Goal: Feedback & Contribution: Contribute content

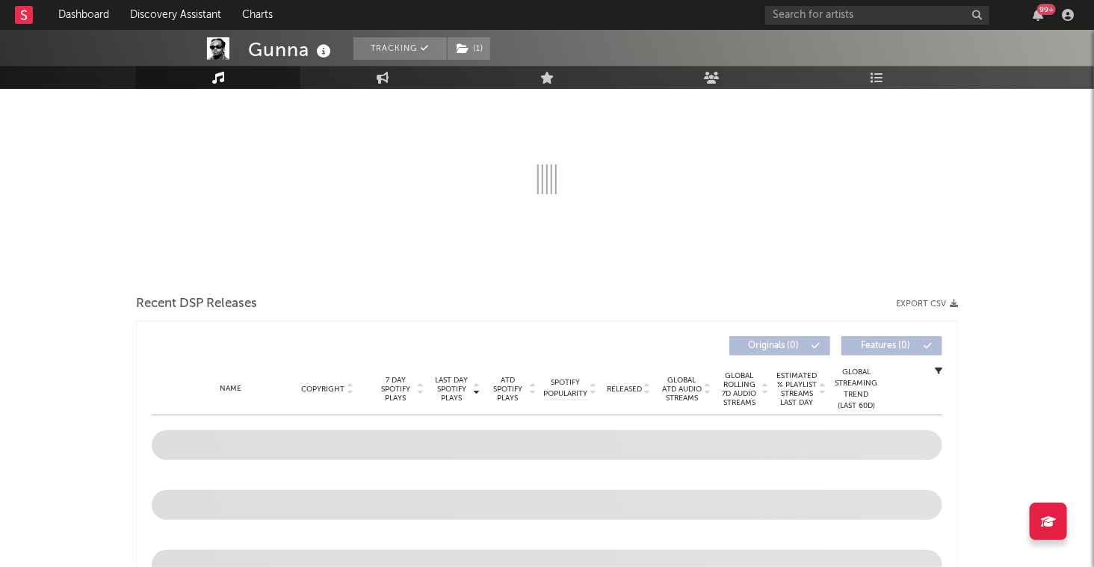
select select "6m"
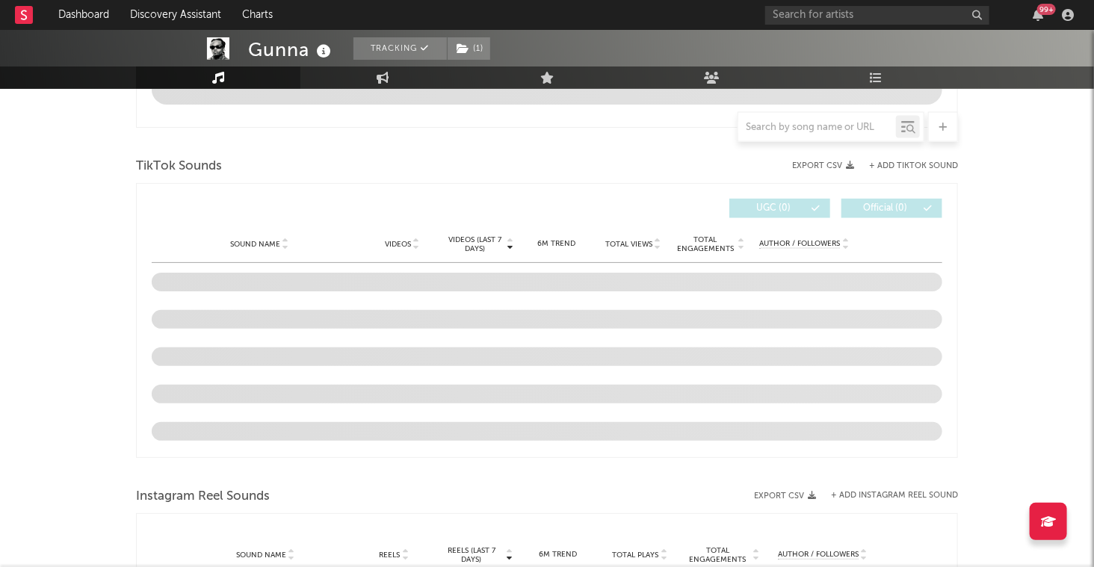
scroll to position [931, 0]
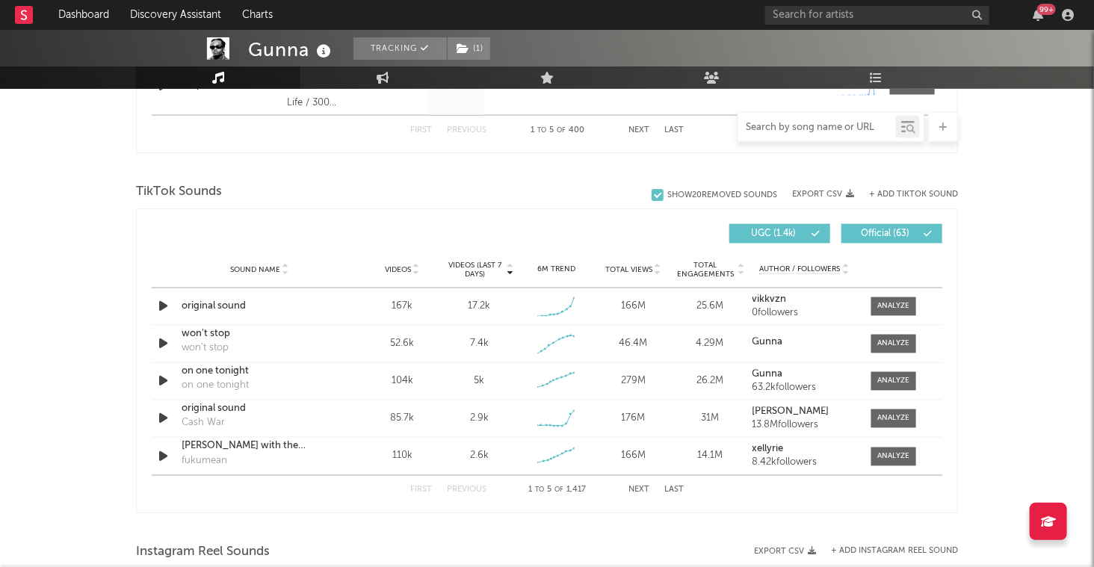
click at [824, 127] on input "text" at bounding box center [817, 128] width 158 height 12
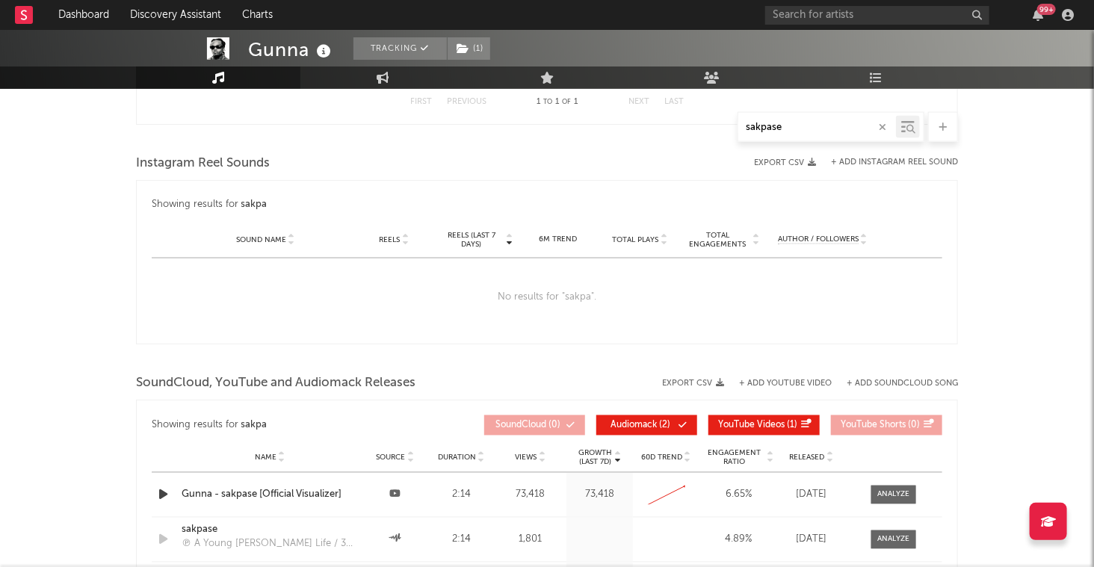
scroll to position [691, 0]
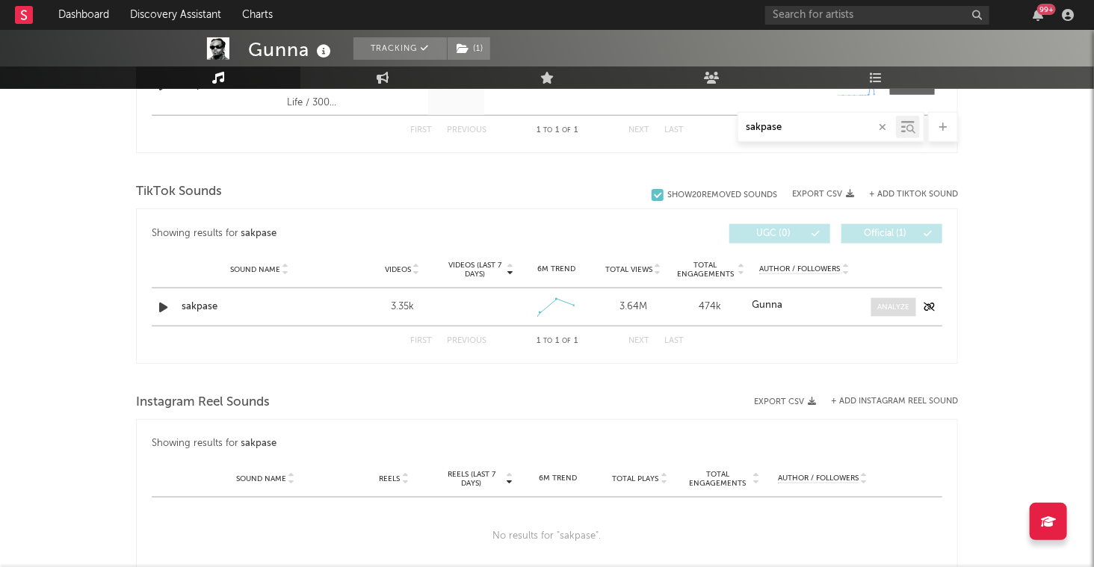
type input "sakpase"
click at [879, 303] on div at bounding box center [894, 307] width 32 height 11
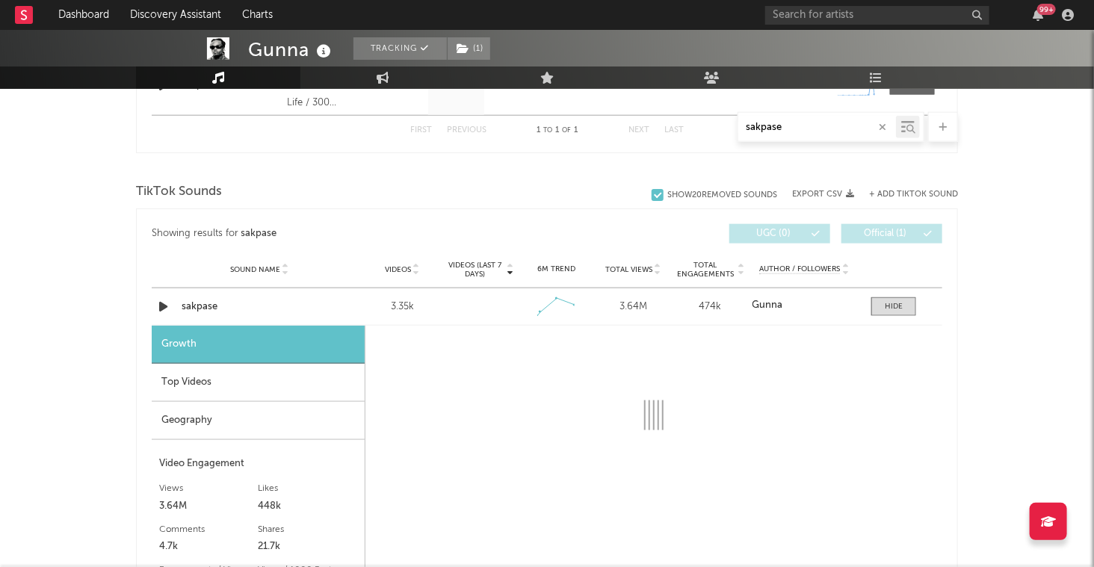
select select "1w"
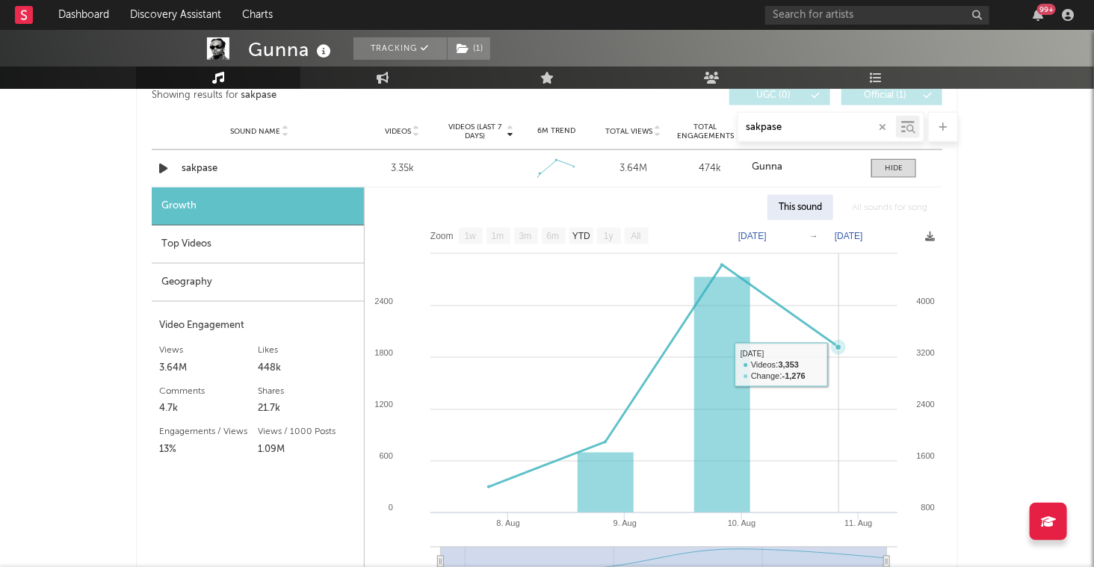
scroll to position [829, 0]
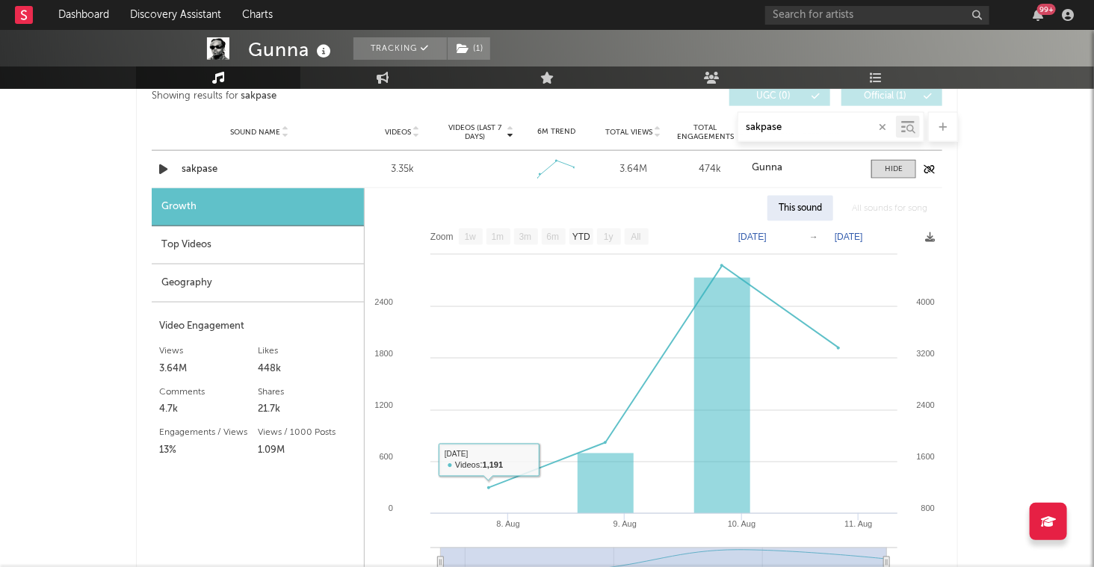
click at [205, 167] on div "sakpase" at bounding box center [260, 169] width 156 height 15
click at [200, 239] on div "Top Videos" at bounding box center [258, 245] width 212 height 38
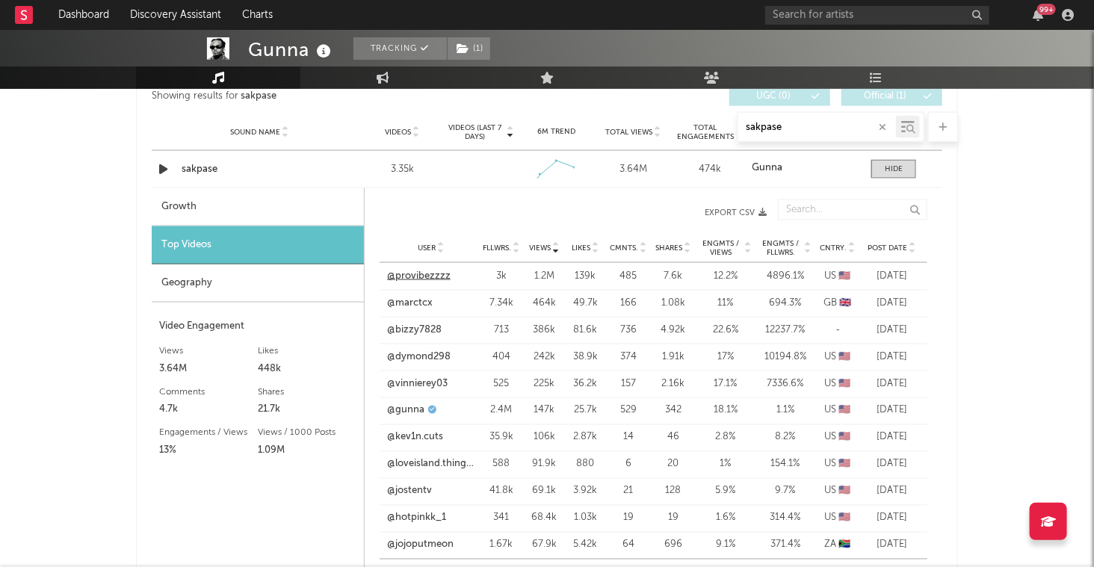
click at [424, 277] on link "@provibezzzz" at bounding box center [419, 276] width 64 height 15
click at [404, 301] on link "@marctcx" at bounding box center [410, 303] width 46 height 15
click at [289, 286] on div "Geography" at bounding box center [258, 284] width 212 height 38
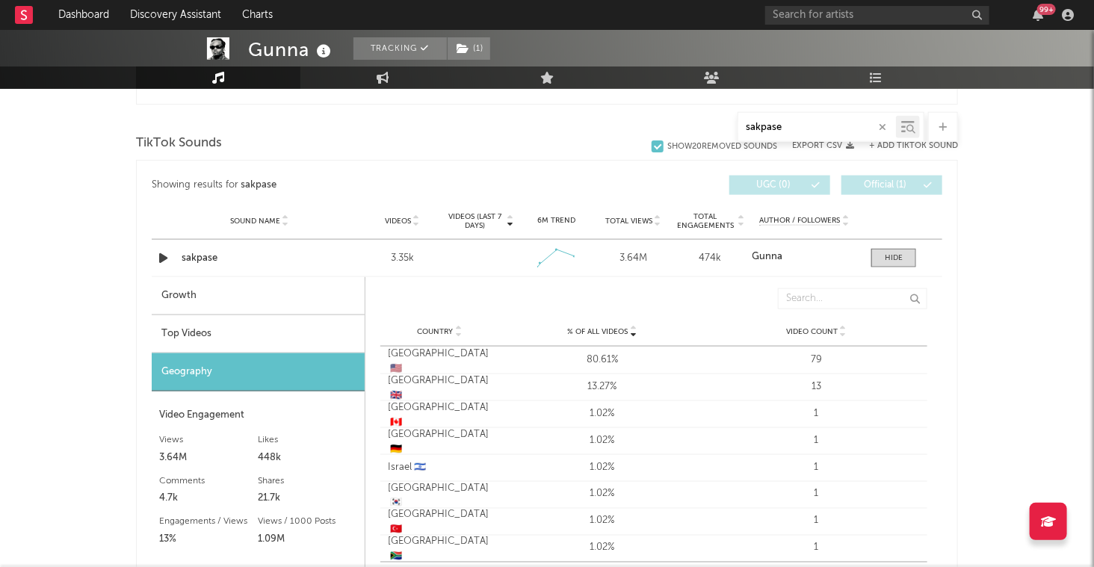
scroll to position [739, 0]
click at [788, 127] on input "sakpase" at bounding box center [817, 128] width 158 height 12
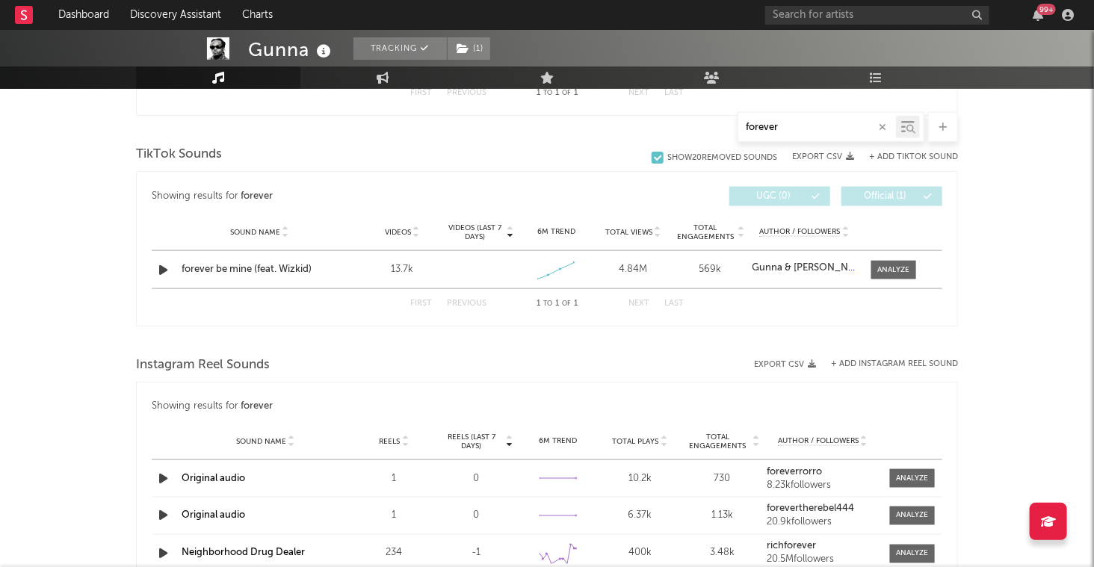
scroll to position [726, 0]
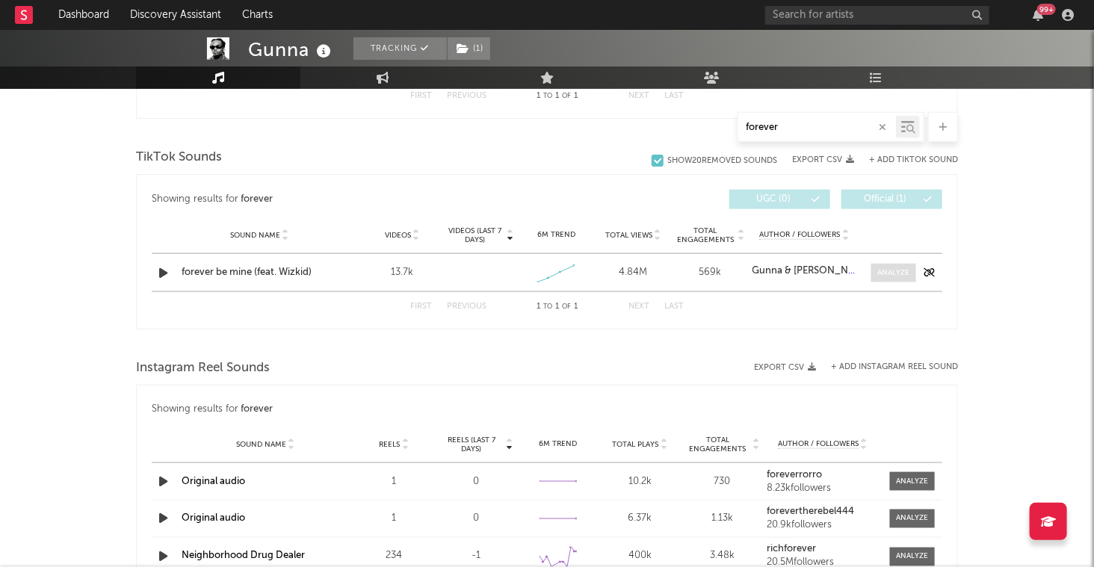
type input "forever"
click at [886, 271] on div at bounding box center [894, 273] width 32 height 11
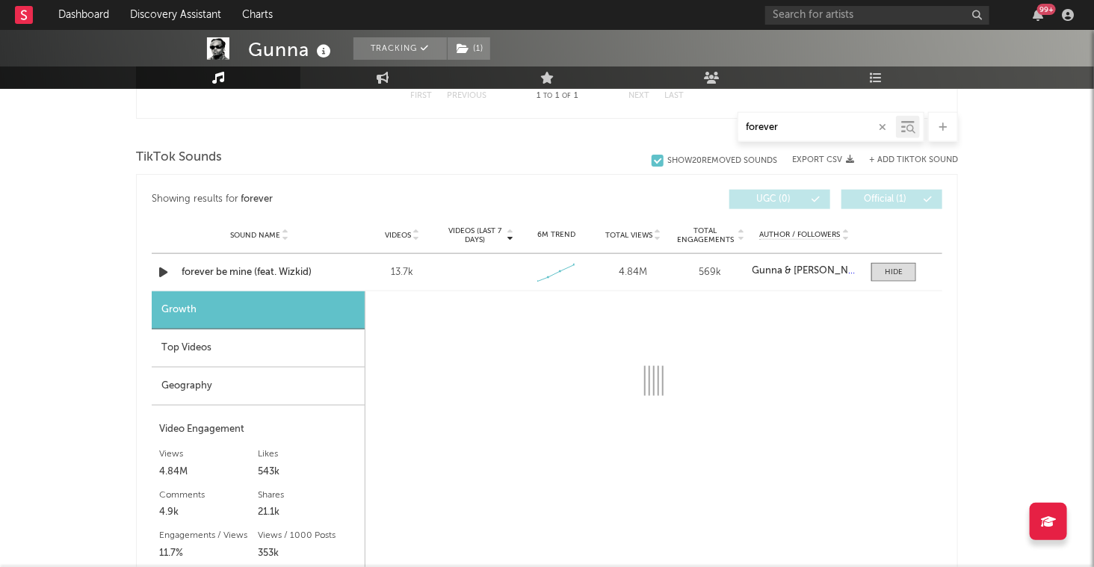
select select "1w"
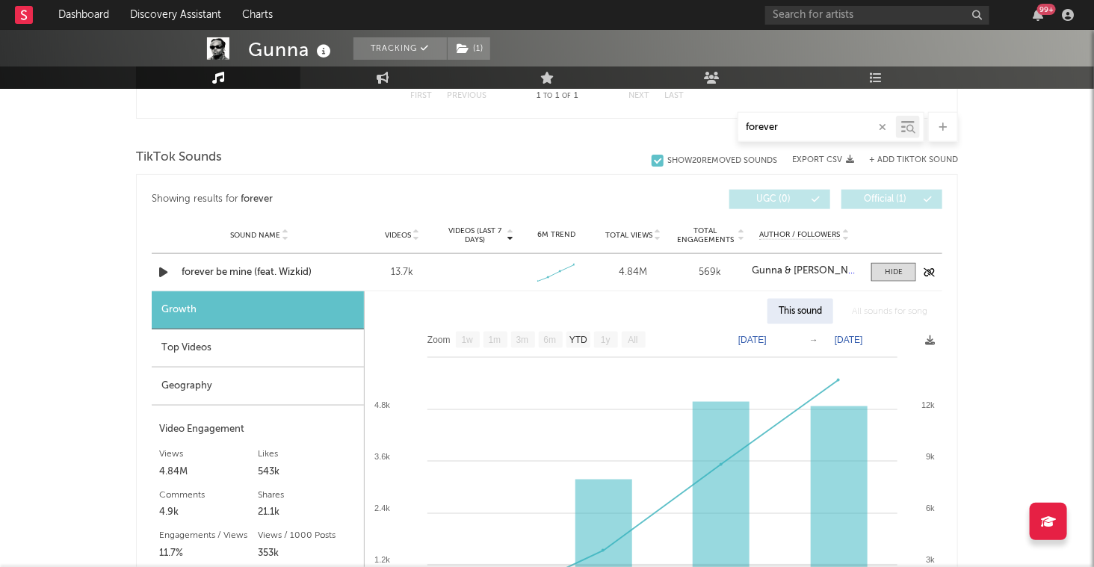
click at [215, 269] on div "forever be mine (feat. Wizkid)" at bounding box center [260, 272] width 156 height 15
click at [197, 378] on div "Geography" at bounding box center [258, 387] width 212 height 38
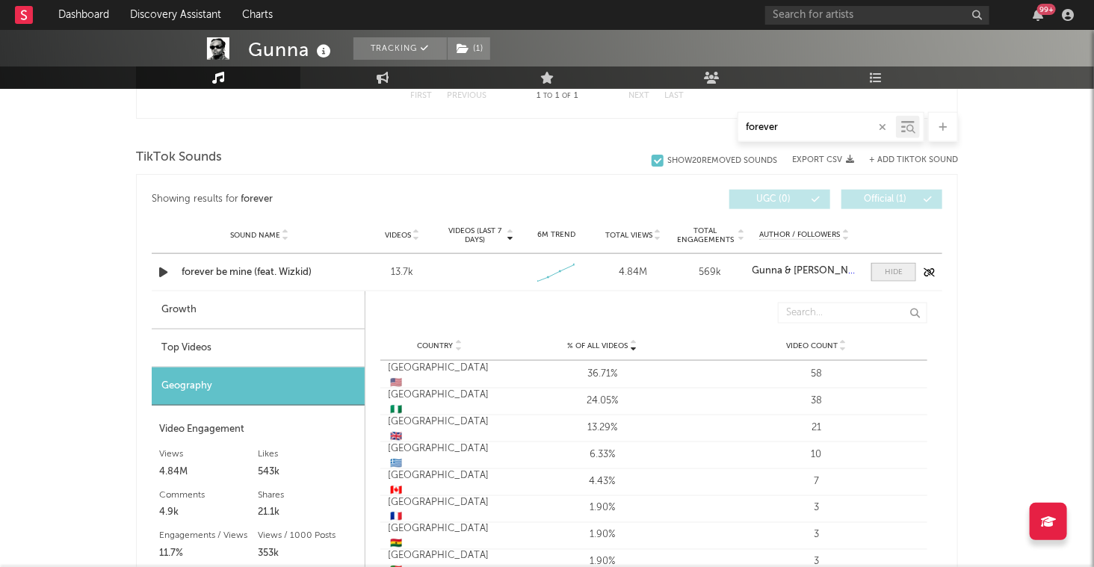
click at [910, 264] on span at bounding box center [894, 272] width 45 height 19
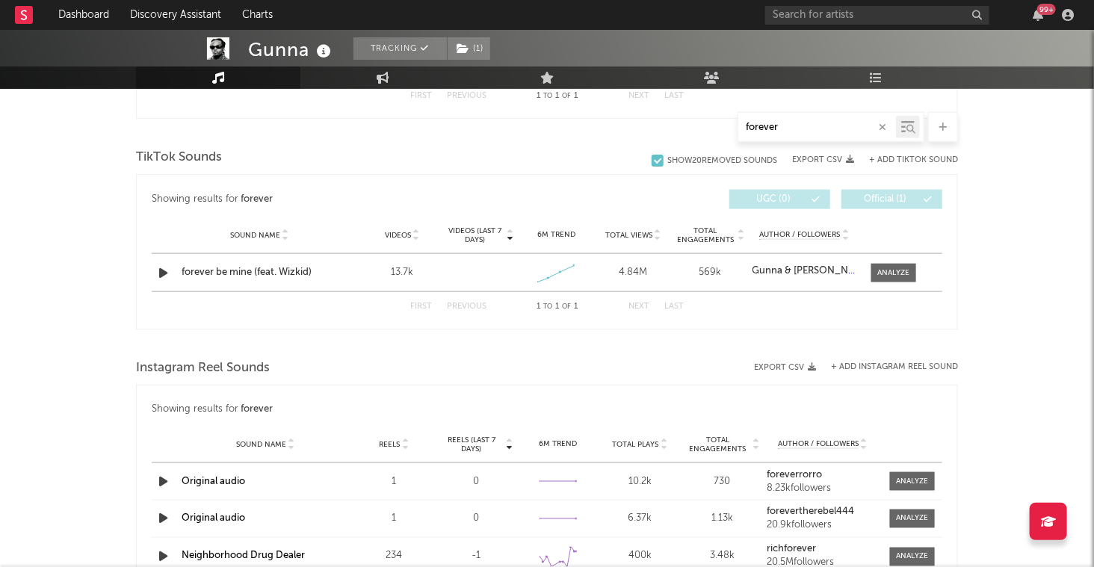
click at [767, 133] on div "forever" at bounding box center [817, 127] width 158 height 19
click at [768, 126] on input "forever" at bounding box center [817, 128] width 158 height 12
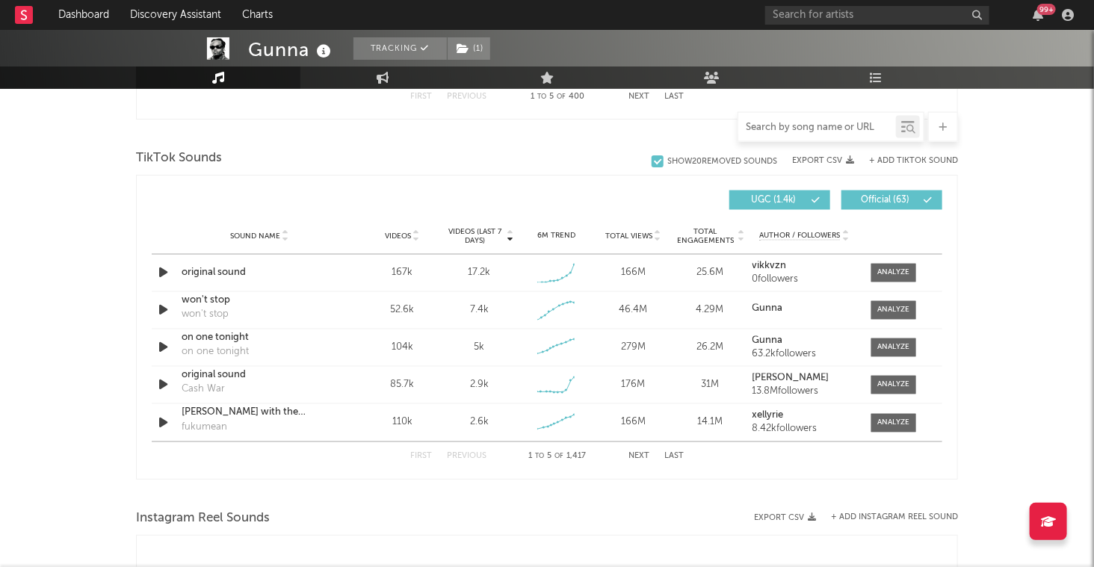
scroll to position [1003, 0]
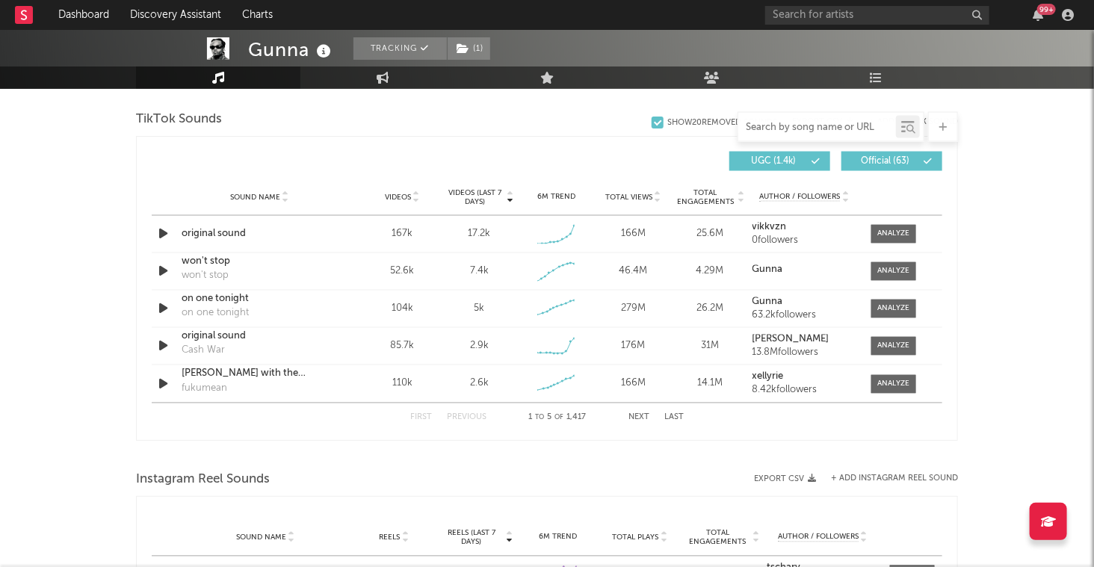
click at [644, 414] on button "Next" at bounding box center [639, 418] width 21 height 8
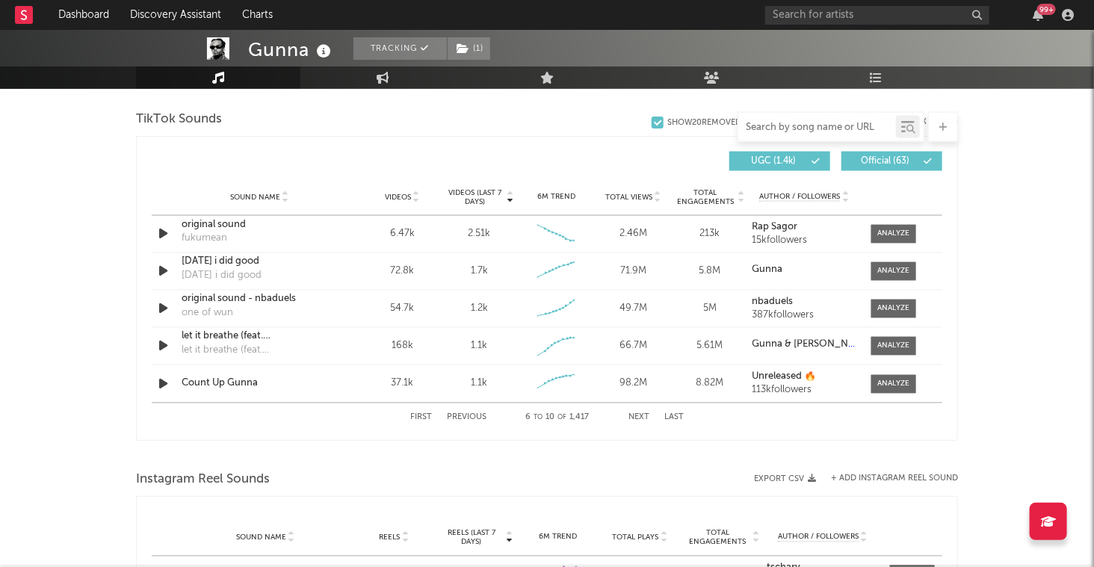
click at [644, 414] on button "Next" at bounding box center [639, 418] width 21 height 8
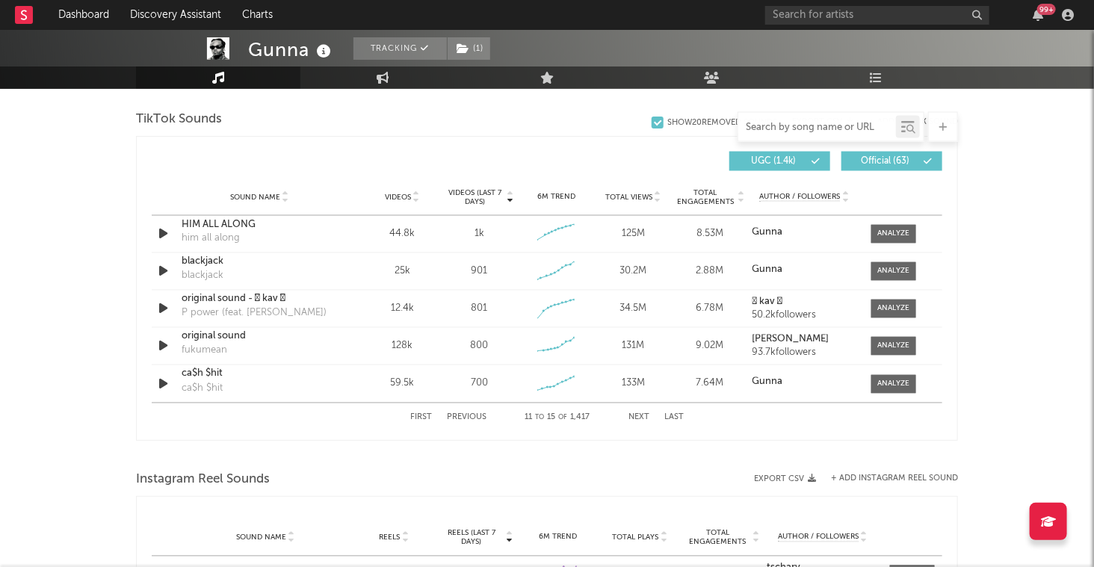
click at [461, 417] on button "Previous" at bounding box center [467, 418] width 40 height 8
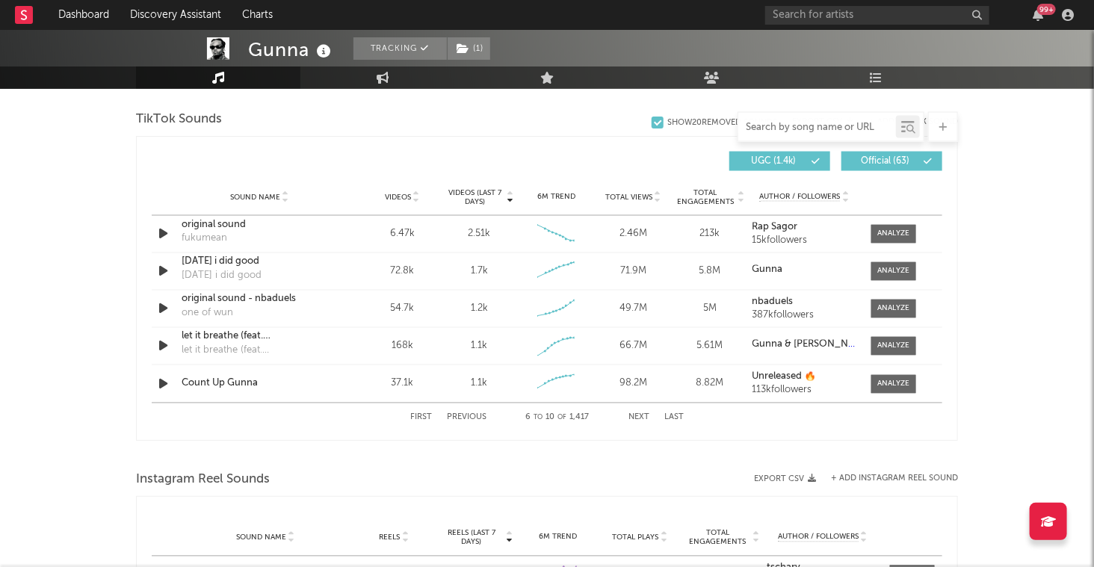
click at [639, 414] on button "Next" at bounding box center [639, 418] width 21 height 8
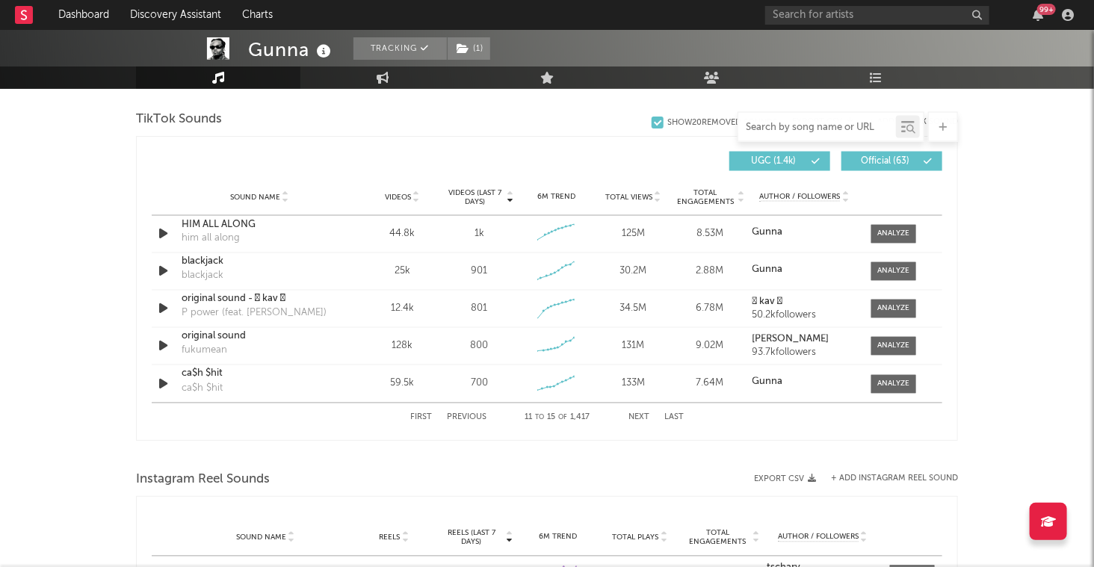
click at [639, 414] on button "Next" at bounding box center [639, 418] width 21 height 8
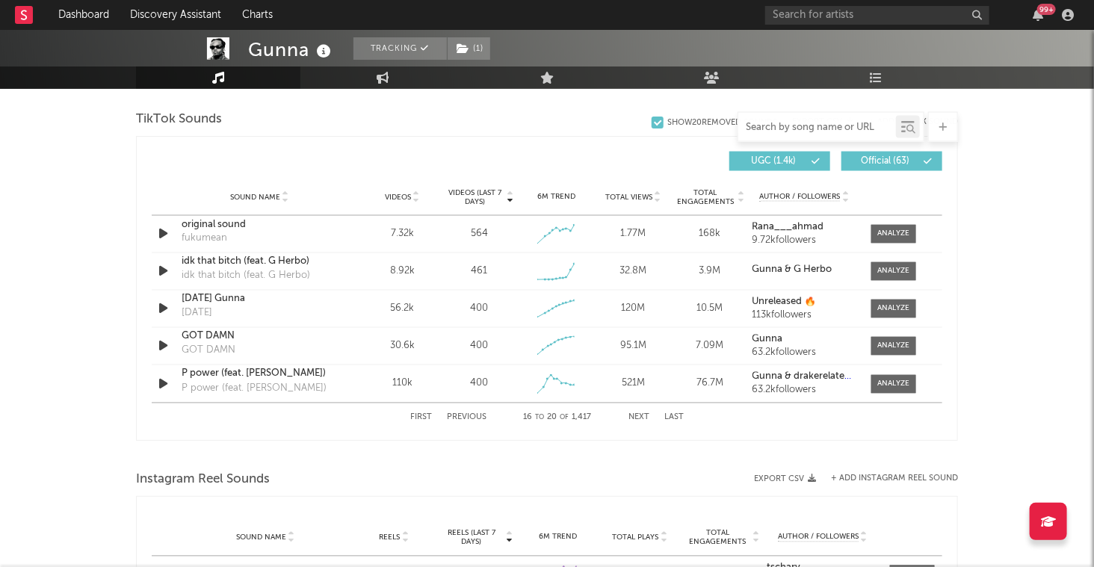
click at [639, 414] on button "Next" at bounding box center [639, 418] width 21 height 8
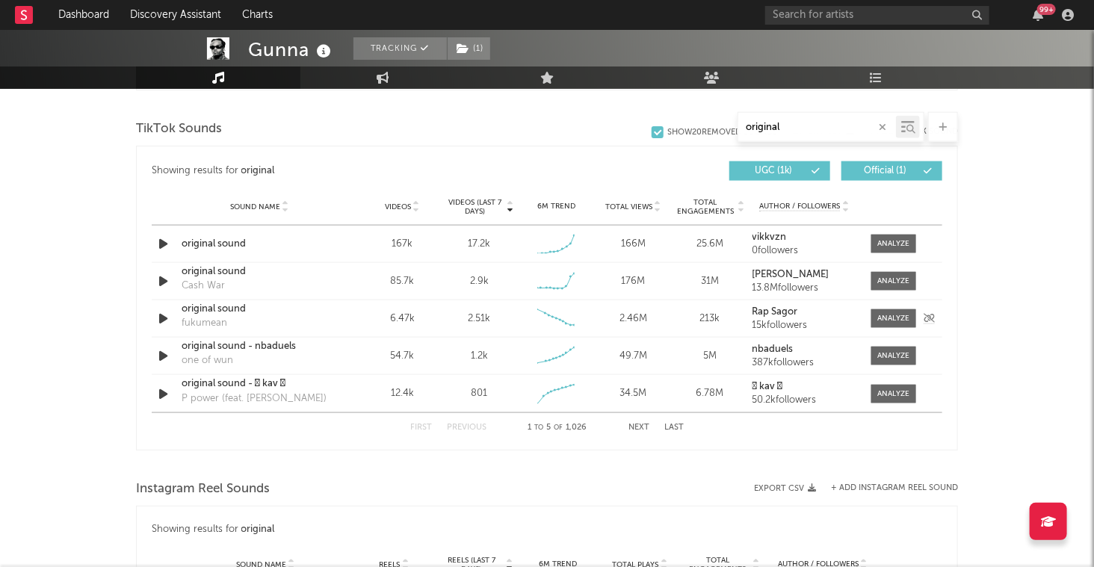
scroll to position [741, 0]
click at [638, 425] on button "Next" at bounding box center [639, 429] width 21 height 8
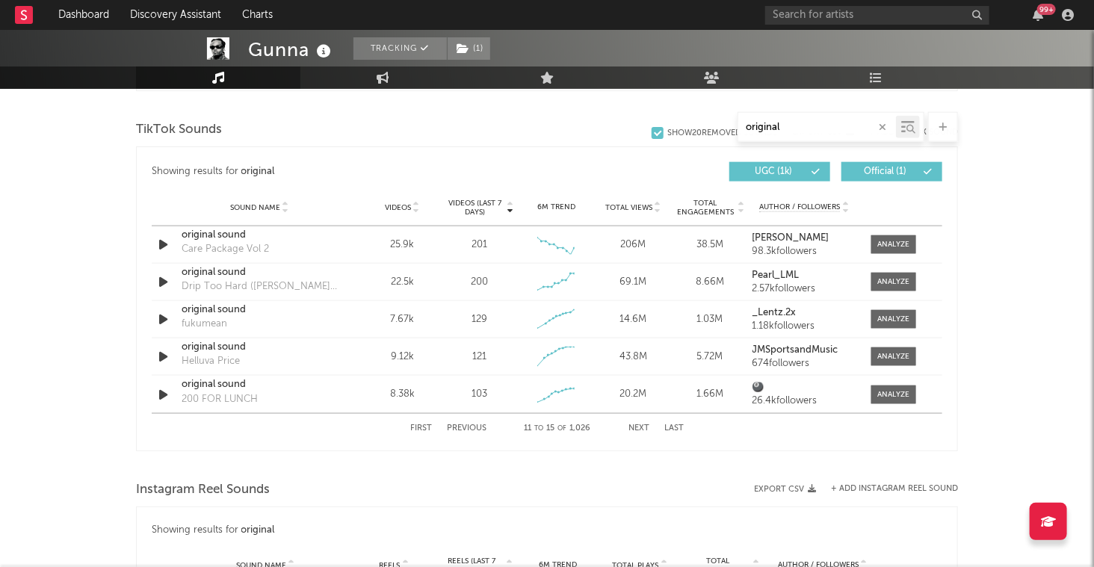
click at [839, 123] on input "original" at bounding box center [817, 128] width 158 height 12
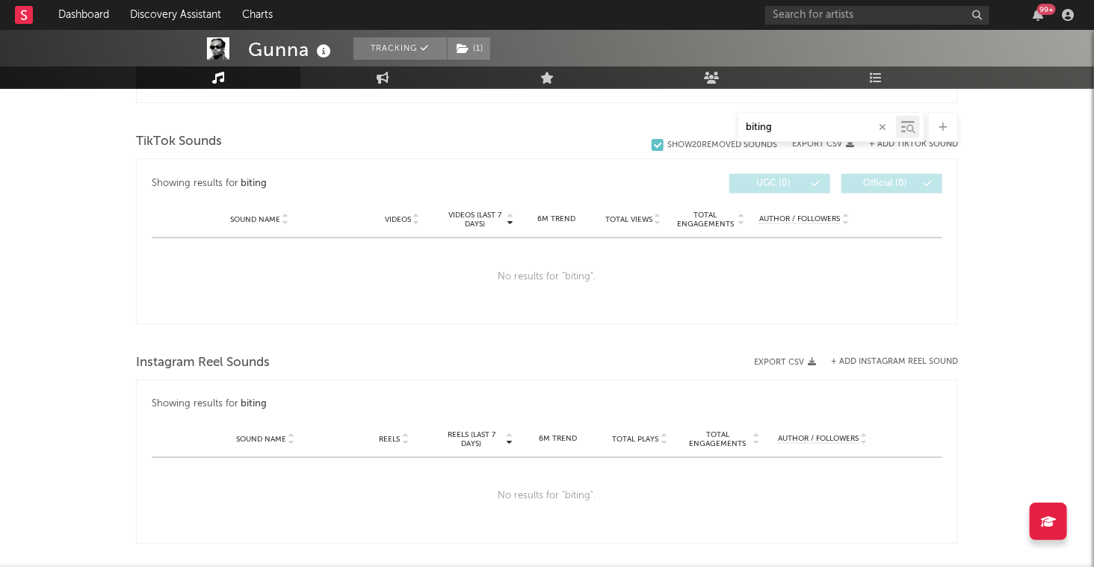
type input "biting"
click at [945, 125] on icon at bounding box center [944, 128] width 8 height 10
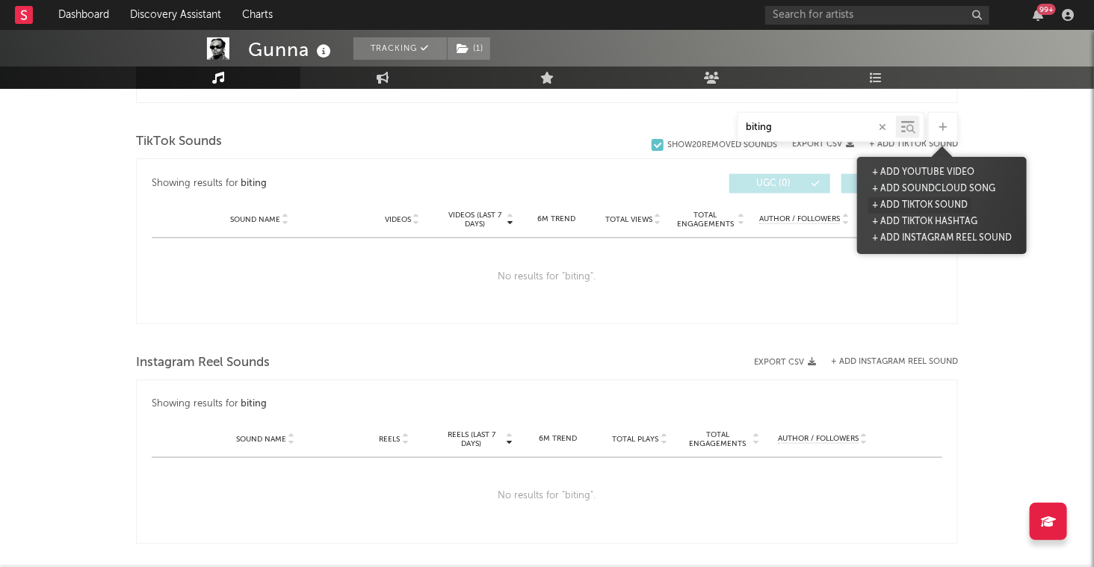
click at [927, 206] on button "+ Add TikTok Sound" at bounding box center [920, 205] width 103 height 16
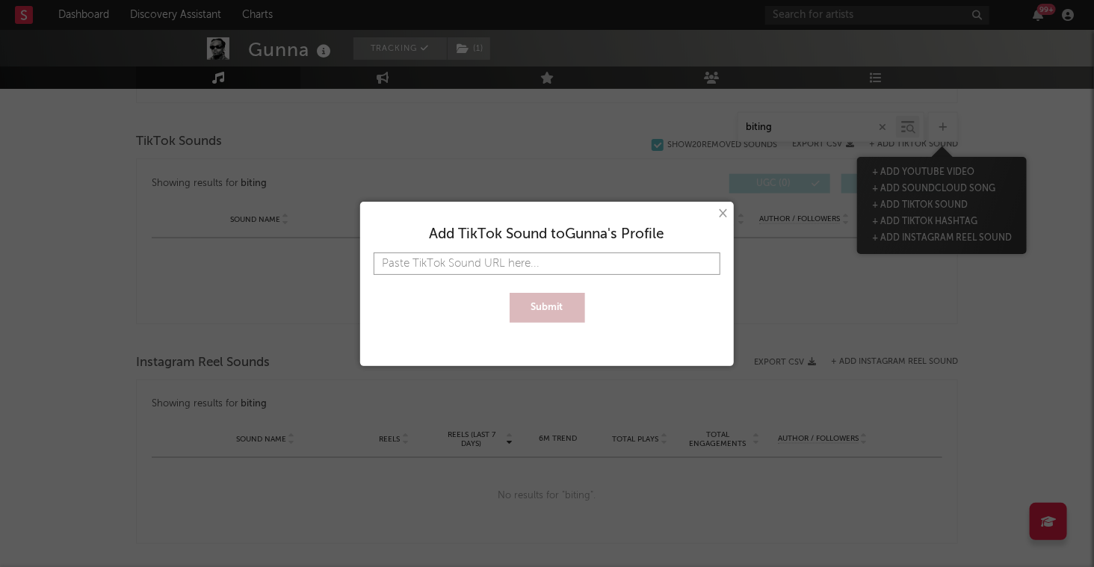
click at [591, 262] on input "text" at bounding box center [547, 264] width 347 height 22
paste input "[URL][DOMAIN_NAME]"
type input "[URL][DOMAIN_NAME]"
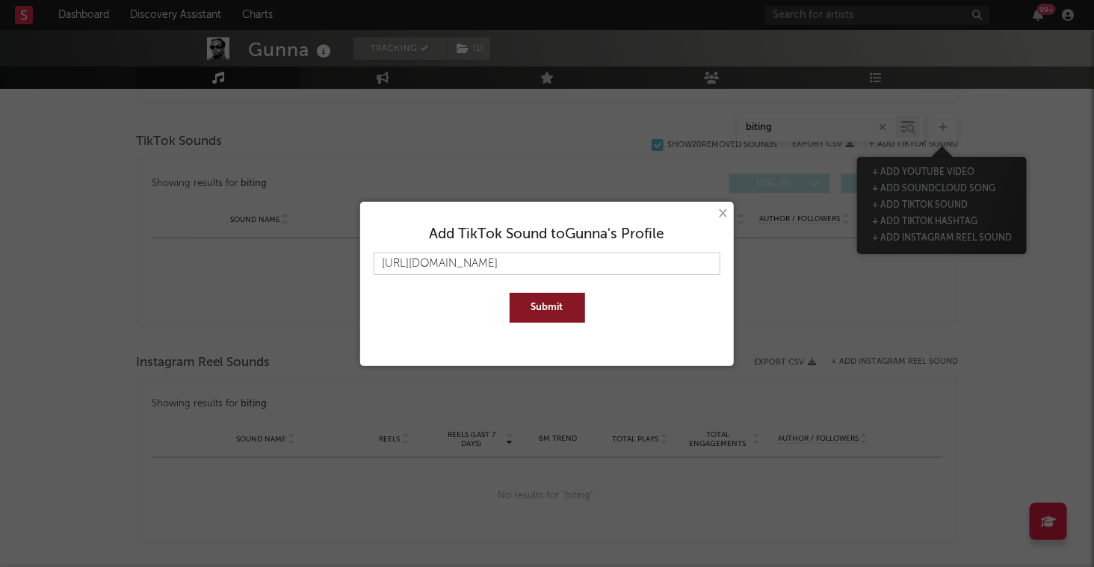
click at [561, 305] on button "Submit" at bounding box center [547, 308] width 75 height 30
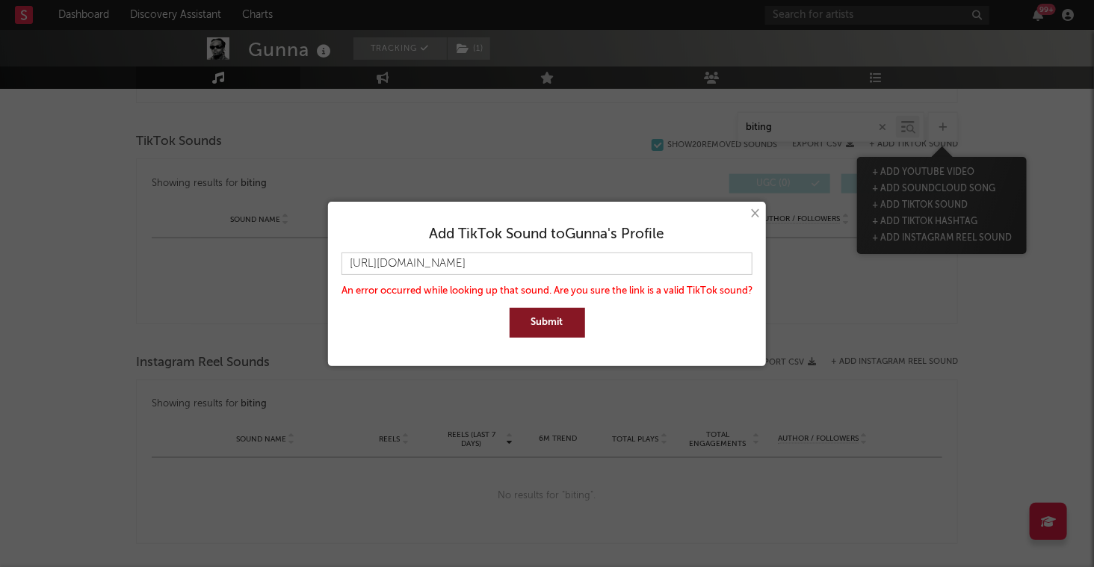
click at [758, 212] on button "×" at bounding box center [754, 214] width 16 height 16
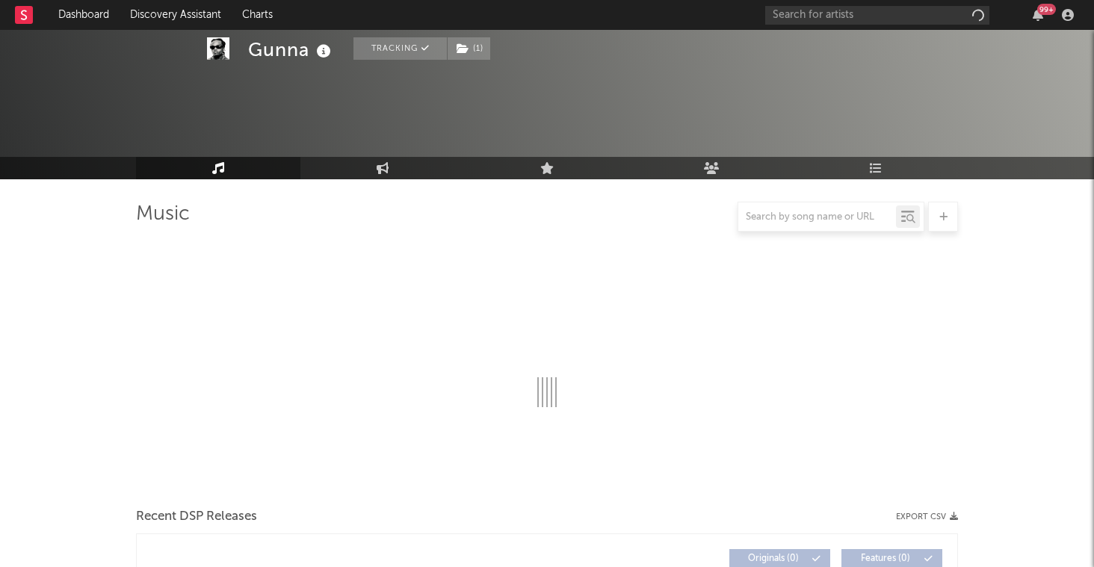
scroll to position [624, 0]
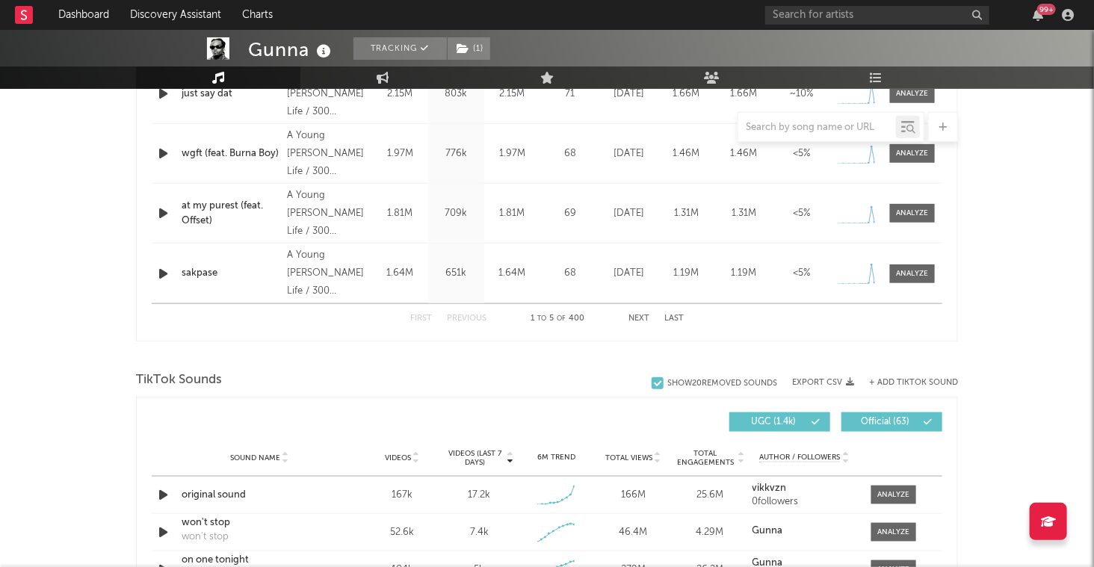
click at [913, 379] on button "+ Add TikTok Sound" at bounding box center [913, 383] width 89 height 8
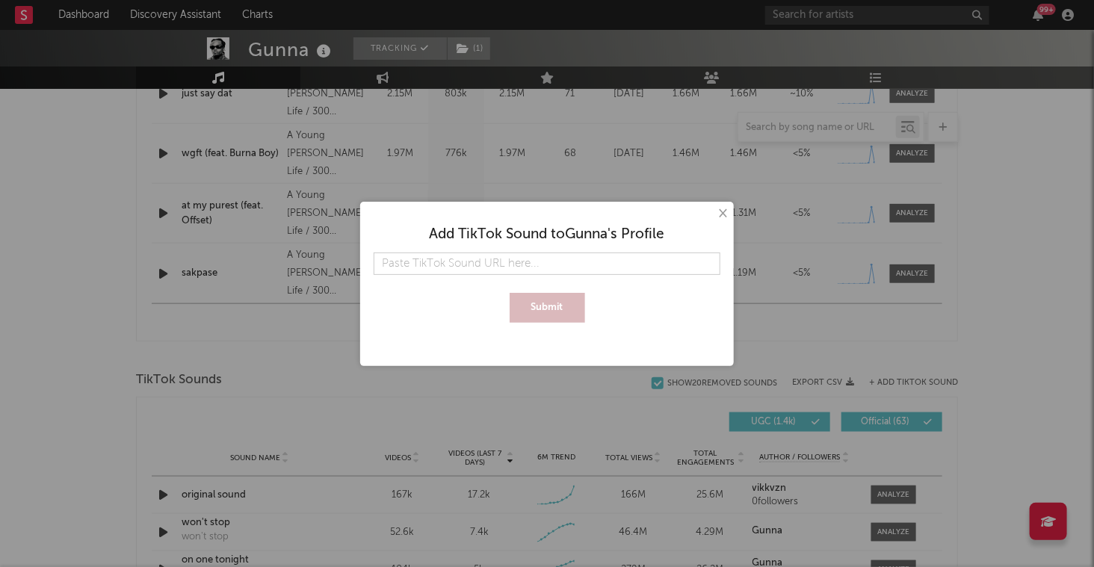
click at [535, 256] on input "text" at bounding box center [547, 264] width 347 height 22
click at [510, 293] on button "Submit" at bounding box center [547, 308] width 75 height 30
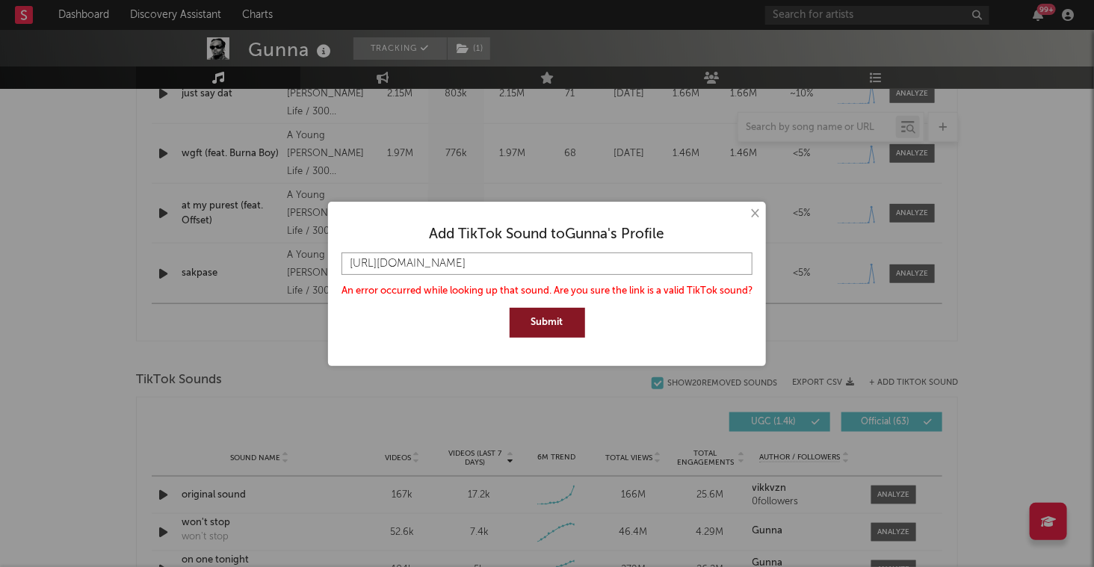
click at [623, 258] on input "[URL][DOMAIN_NAME]" at bounding box center [547, 264] width 411 height 22
paste input "at-my-purest-feat-Offset-7535927509705263105"
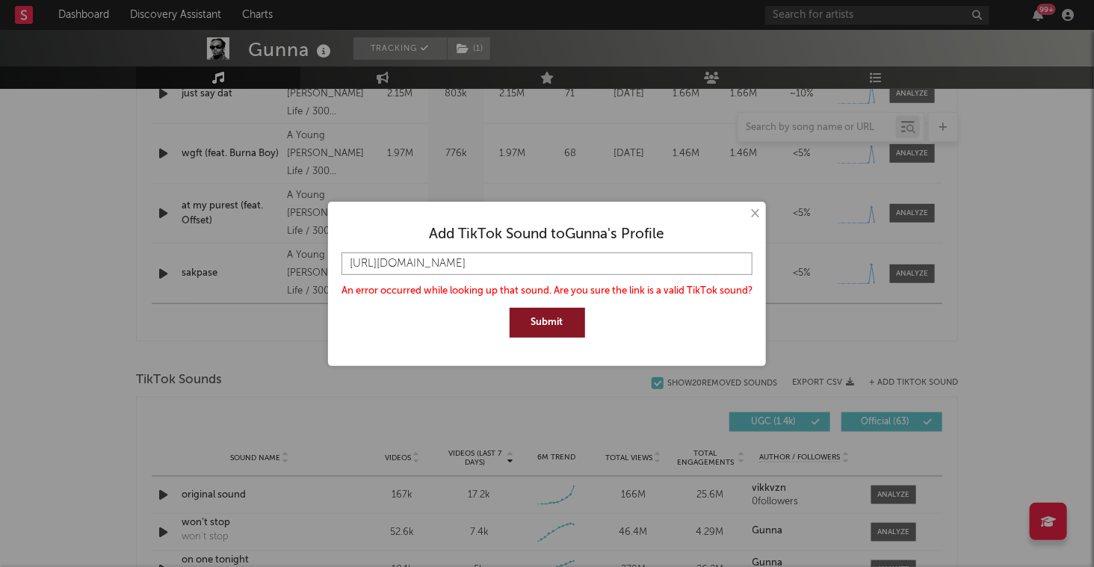
type input "https://www.tiktok.com/music/at-my-purest-feat-Offset-7535927509705263105"
click at [510, 308] on button "Submit" at bounding box center [547, 323] width 75 height 30
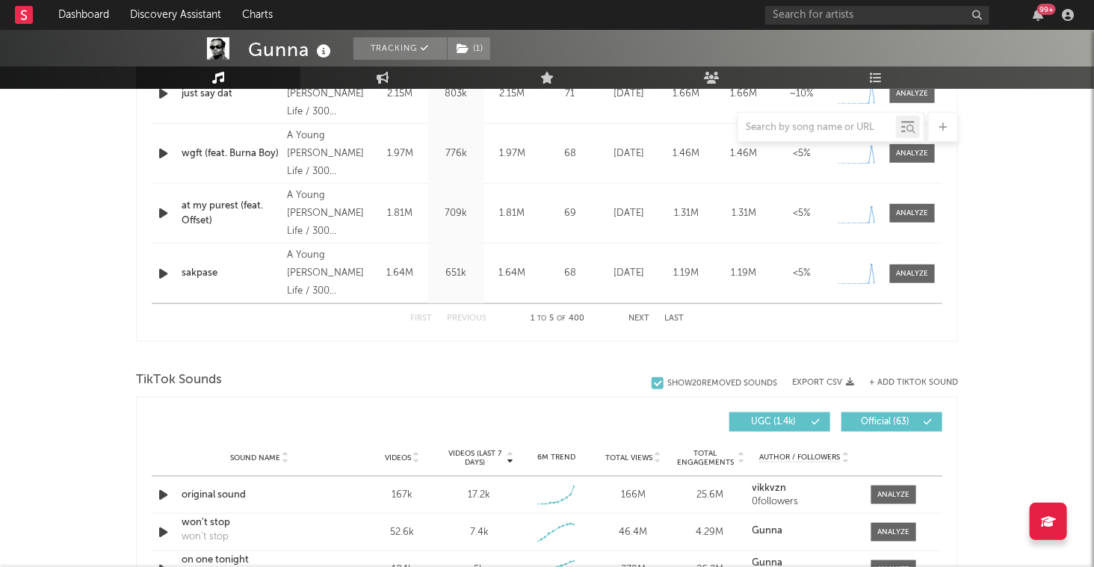
scroll to position [618, 0]
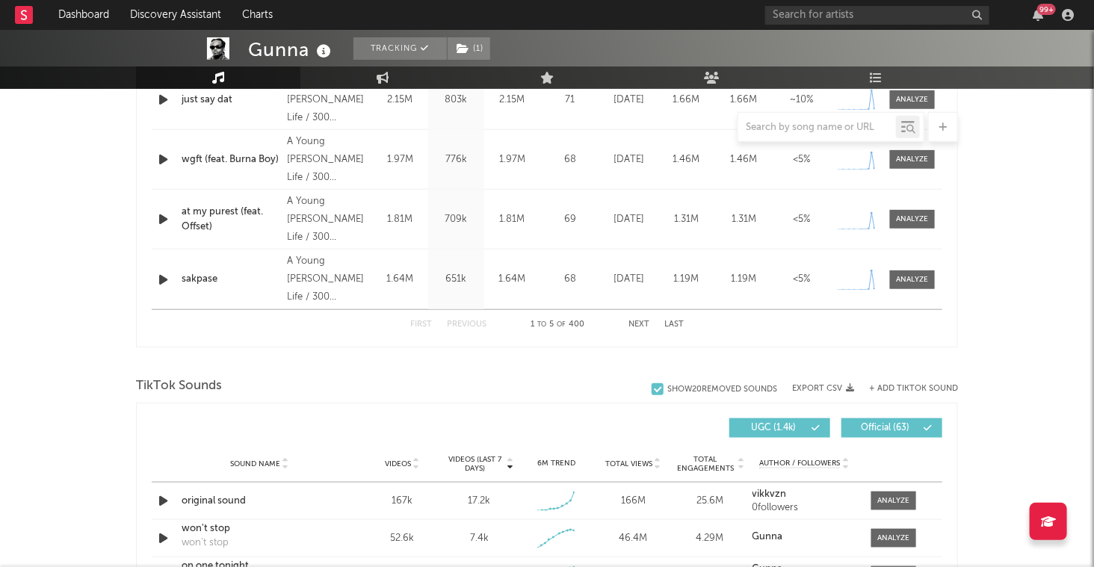
click at [805, 119] on div at bounding box center [817, 127] width 158 height 19
click at [804, 122] on input "text" at bounding box center [817, 128] width 158 height 12
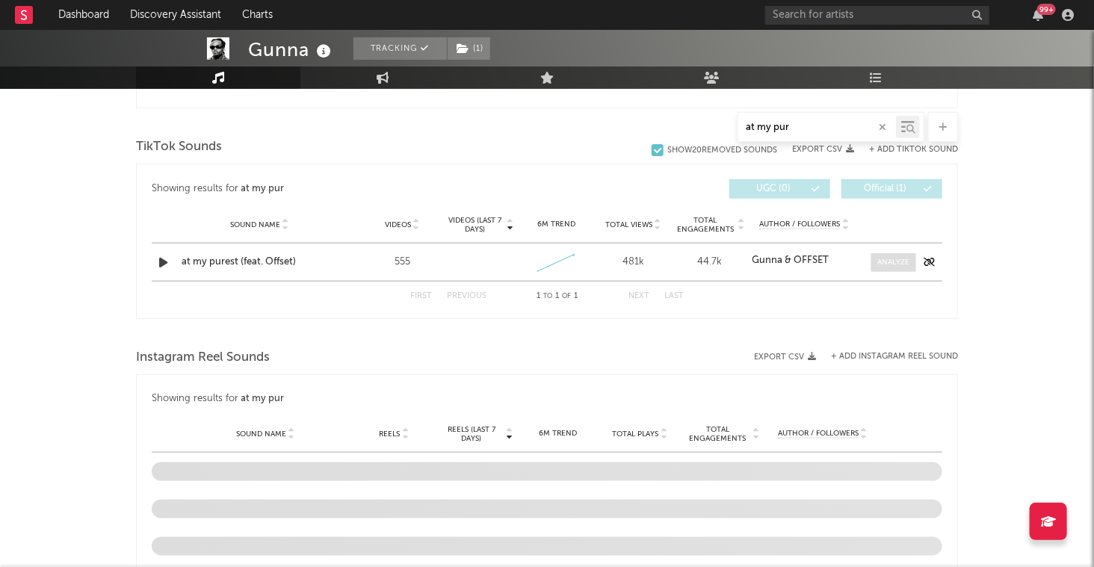
type input "at my pur"
click at [880, 257] on div at bounding box center [894, 262] width 32 height 11
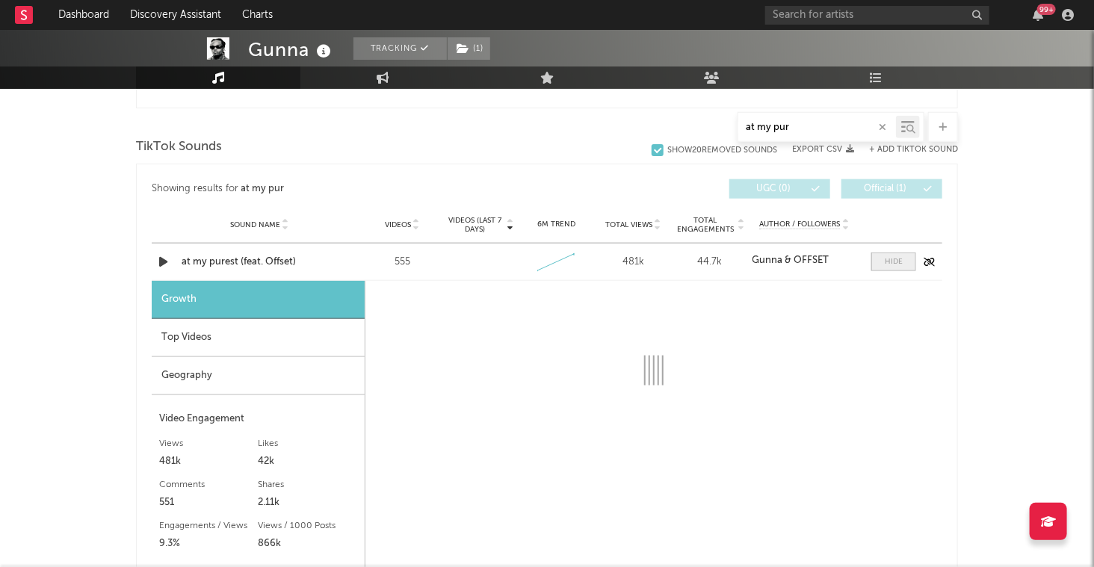
select select "1w"
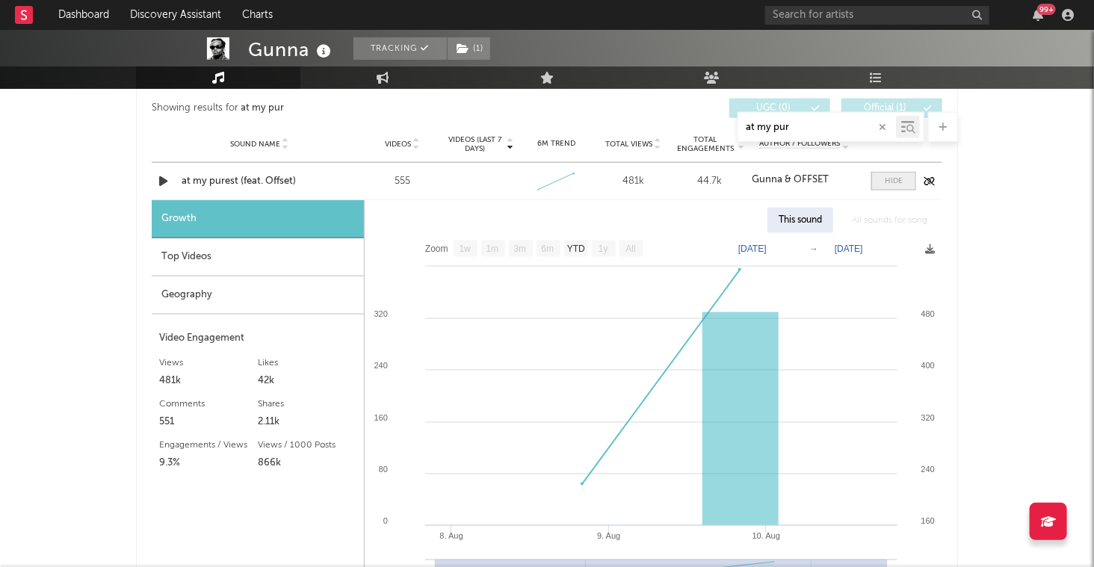
scroll to position [703, 0]
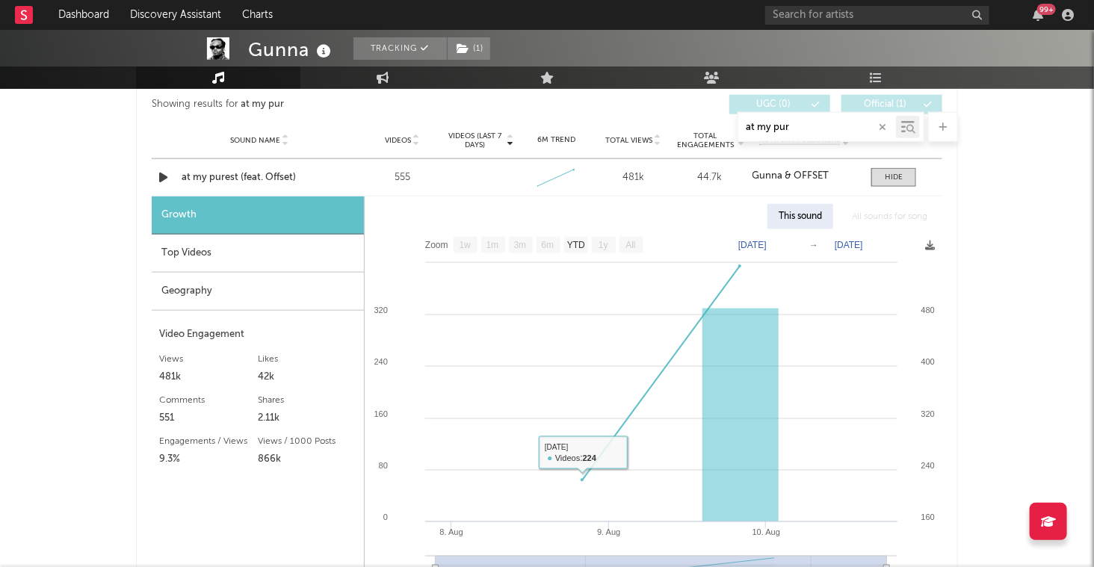
click at [233, 254] on div "Top Videos" at bounding box center [258, 254] width 212 height 38
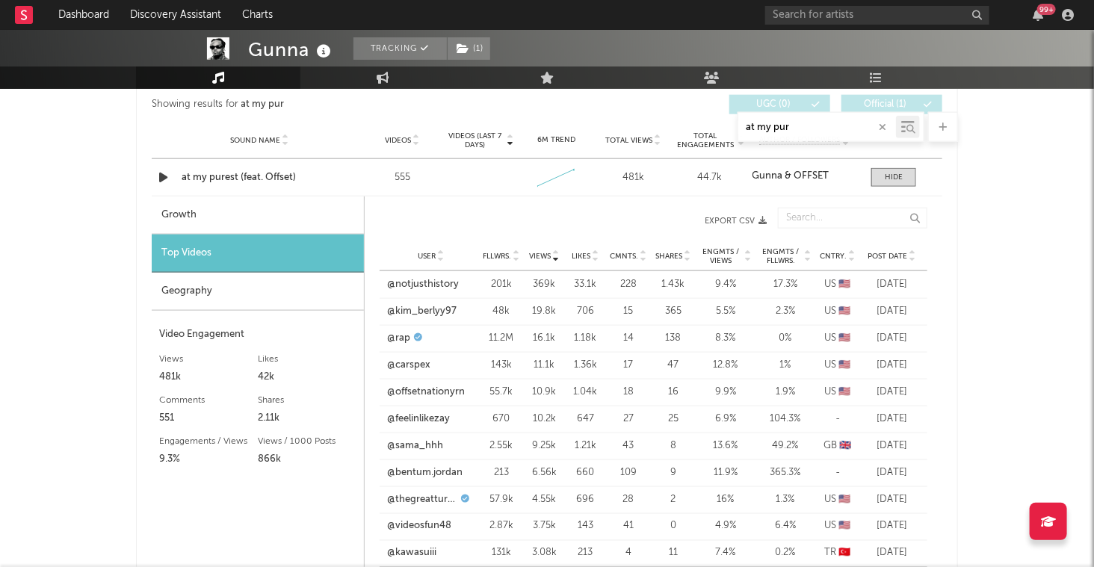
click at [218, 283] on div "Geography" at bounding box center [258, 292] width 212 height 38
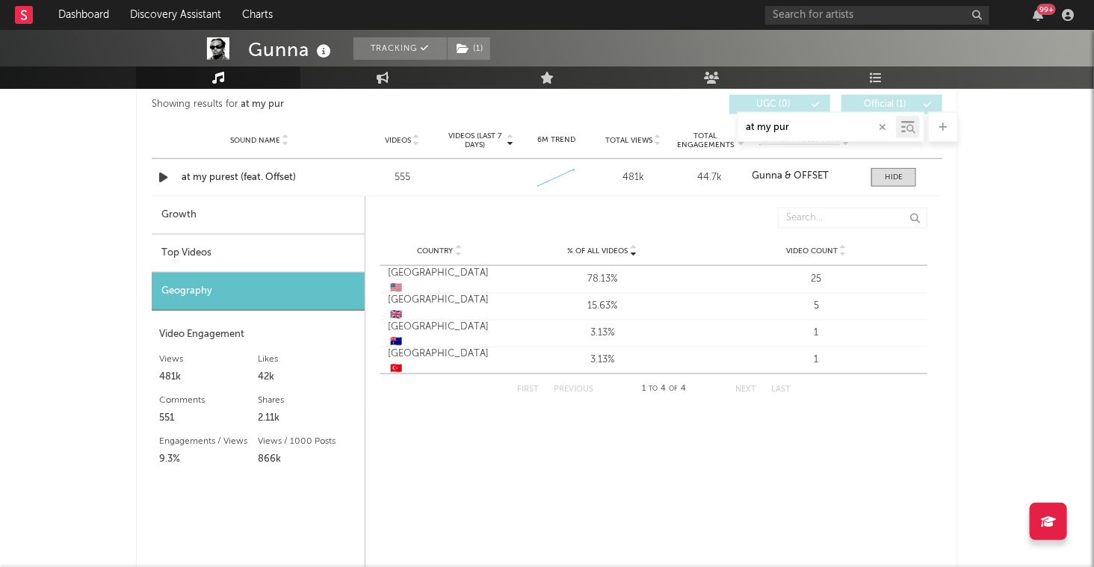
click at [10, 318] on div "Gunna Tracking ( 1 ) United States | Hip-Hop/Rap Edit Tracking ( 1 ) Email Aler…" at bounding box center [547, 357] width 1094 height 2061
click at [212, 179] on div "at my purest (feat. Offset)" at bounding box center [260, 177] width 156 height 15
click at [849, 131] on input "at my pur" at bounding box center [817, 128] width 158 height 12
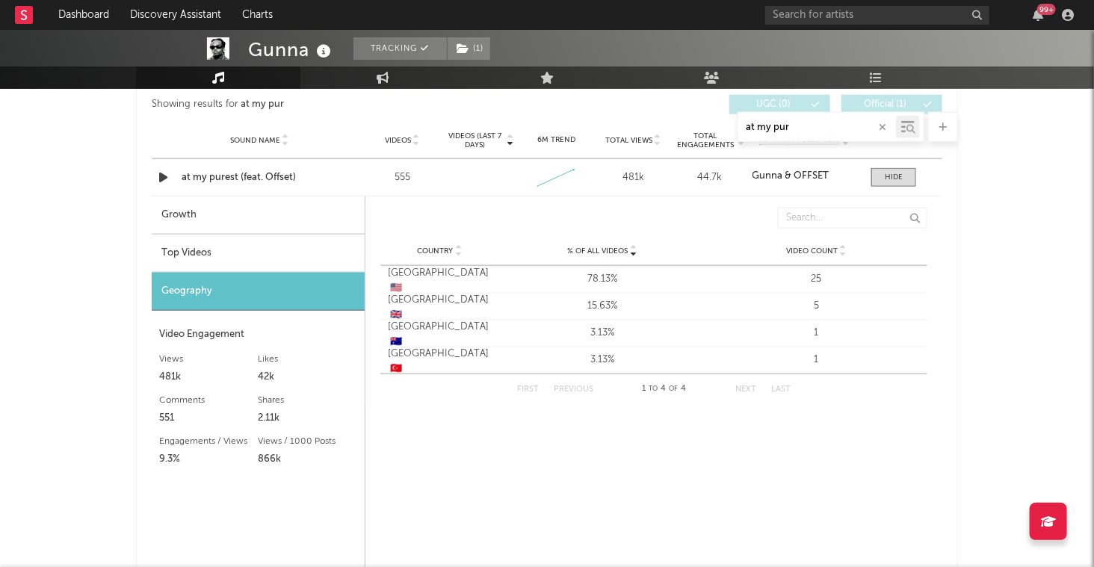
type input "p"
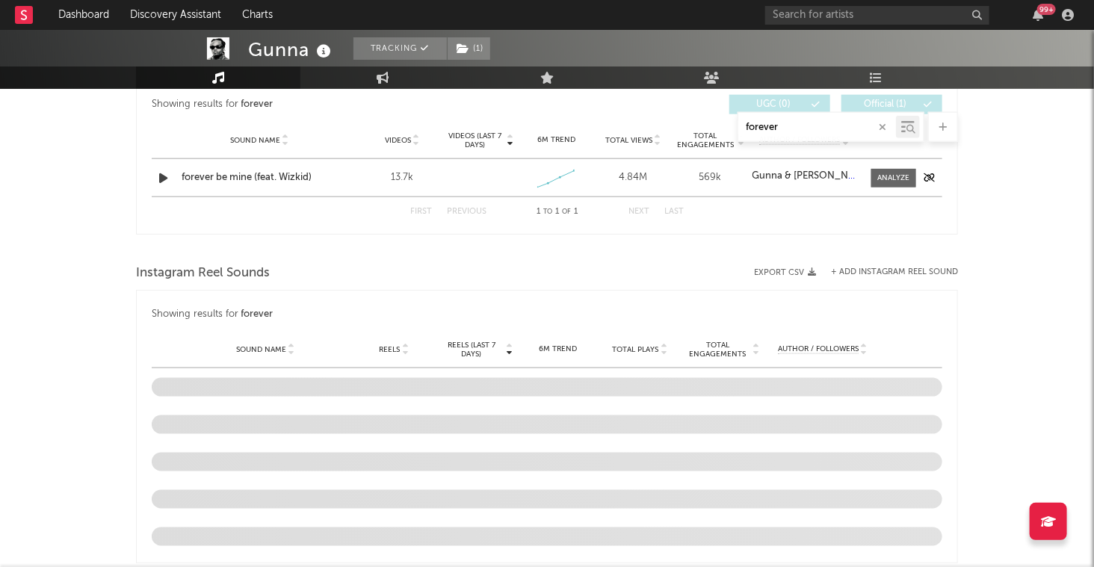
type input "forever"
click at [268, 176] on div "forever be mine (feat. Wizkid)" at bounding box center [260, 177] width 156 height 15
